Goal: Check status: Check status

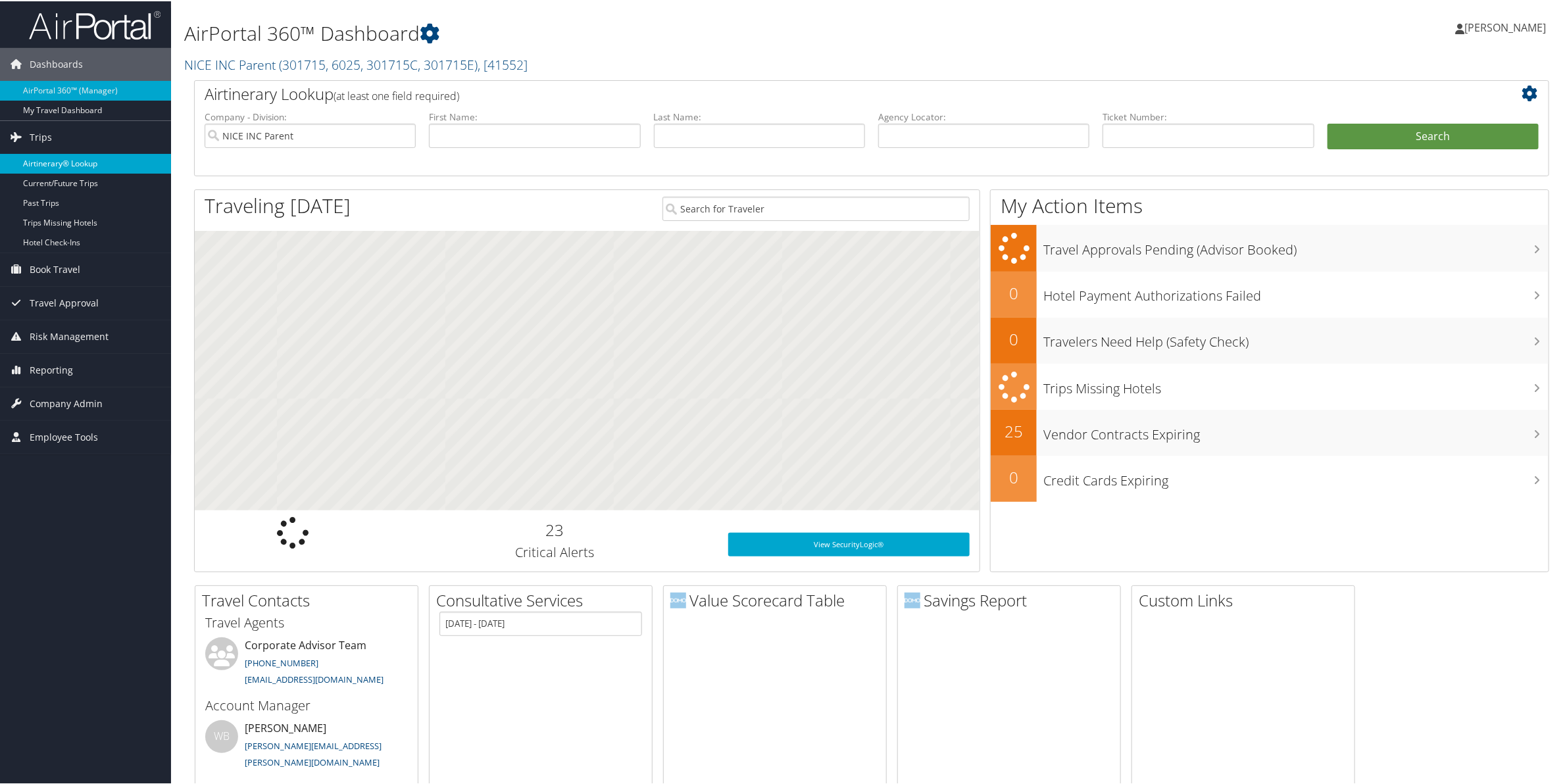
click at [51, 160] on link "Airtinerary® Lookup" at bounding box center [86, 162] width 171 height 20
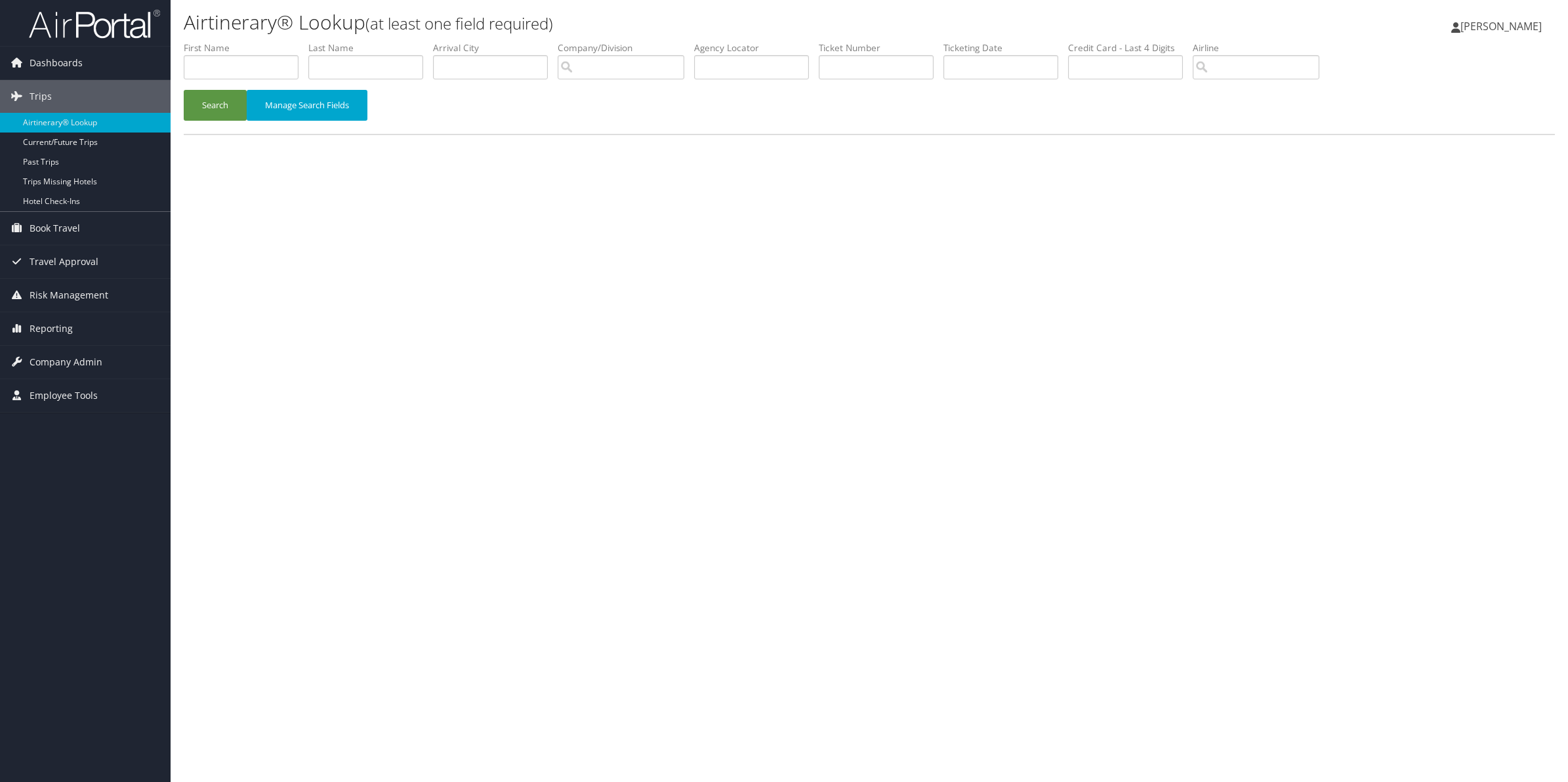
click at [37, 90] on span "Trips" at bounding box center [41, 96] width 22 height 33
click at [36, 141] on link "Current/Future Trips" at bounding box center [85, 142] width 171 height 20
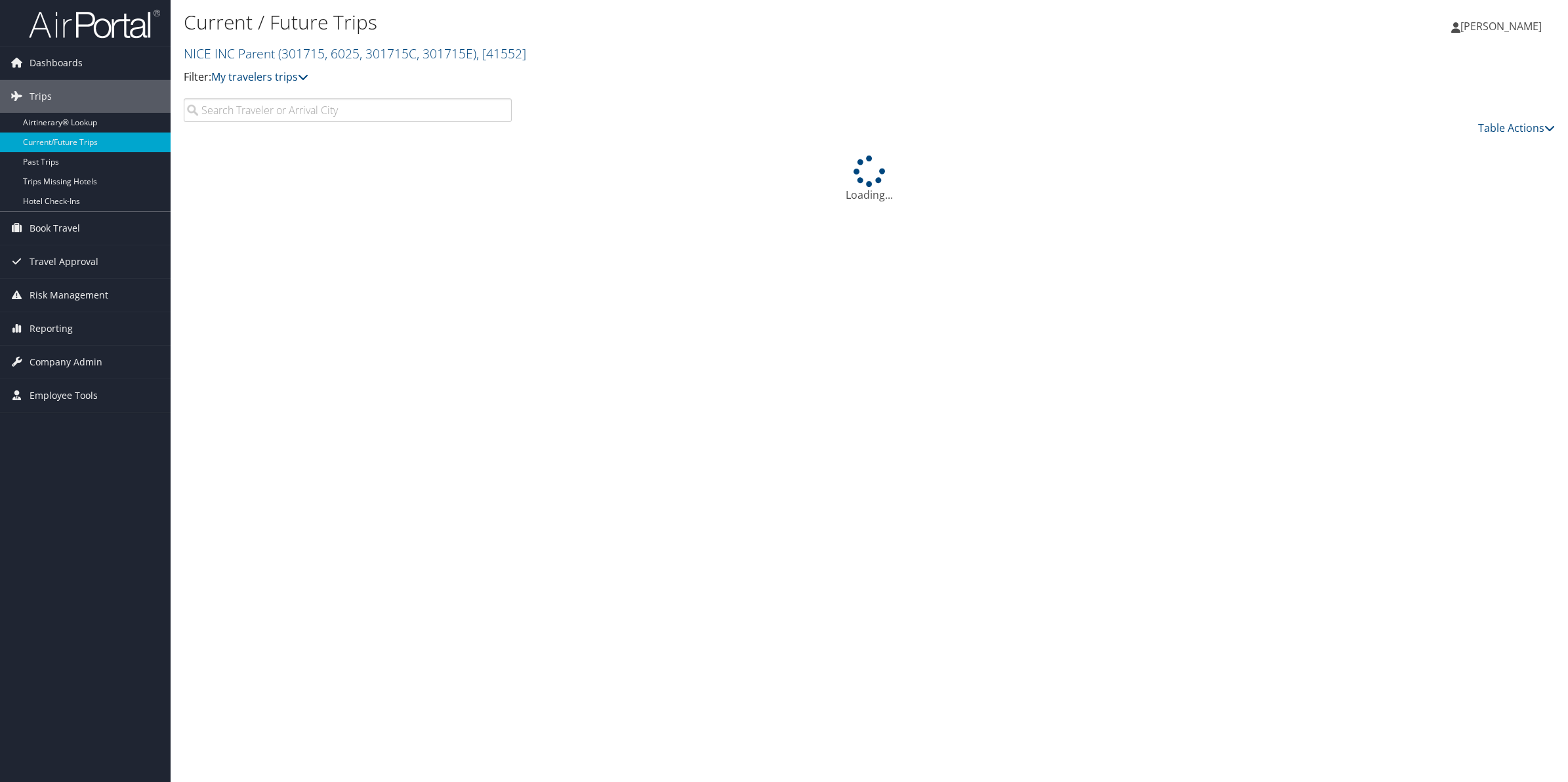
click at [240, 112] on input "search" at bounding box center [347, 110] width 328 height 23
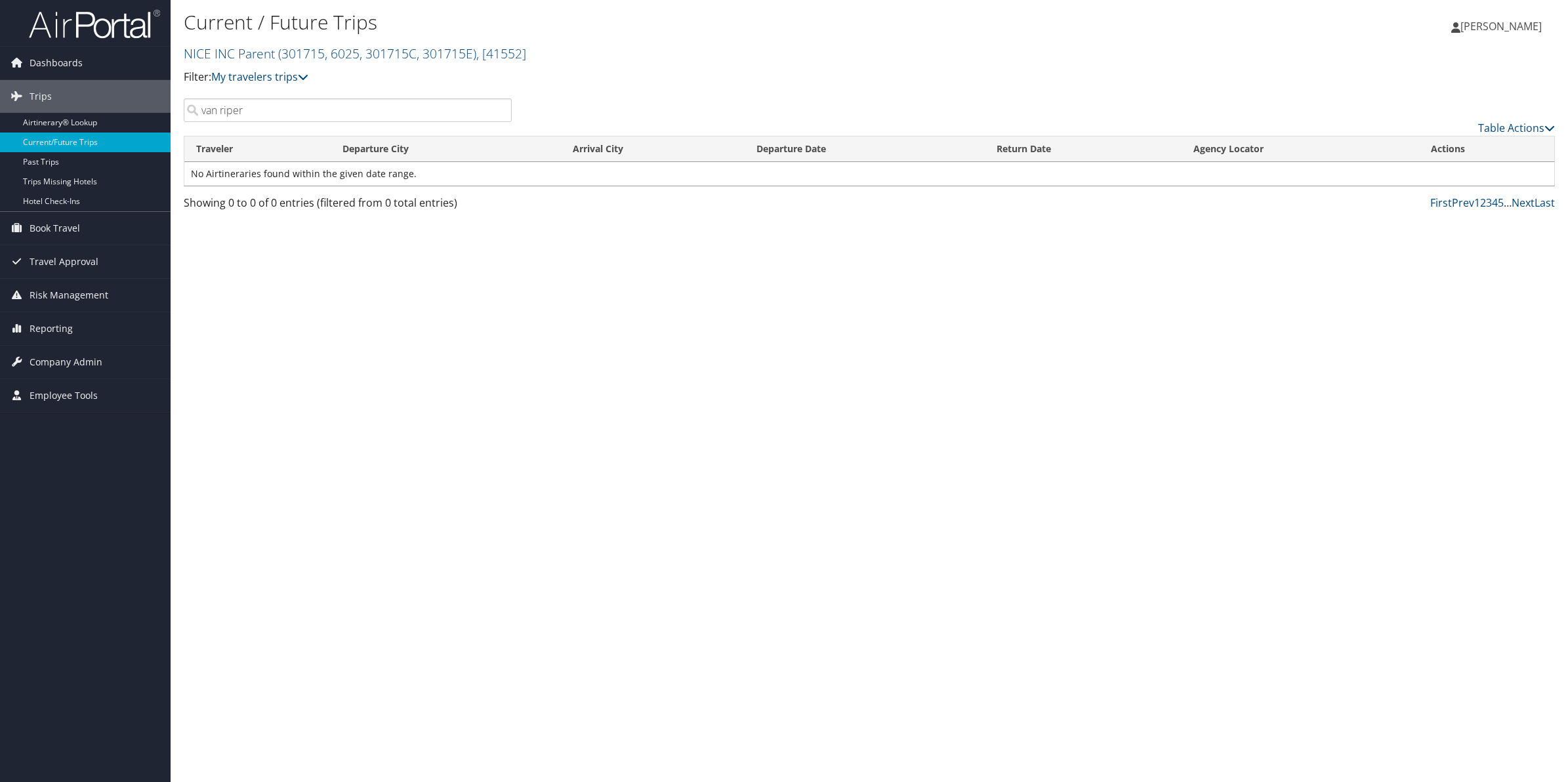
type input "van riper"
